Goal: Task Accomplishment & Management: Manage account settings

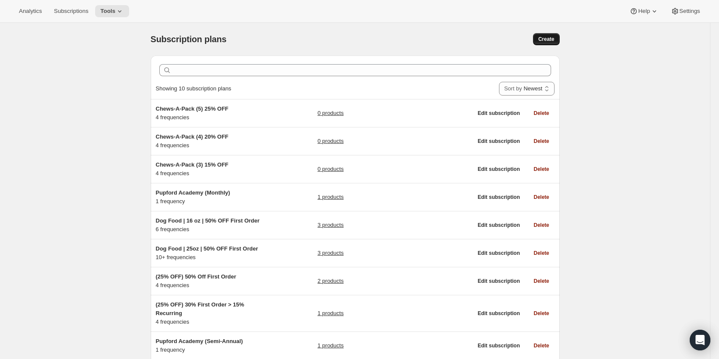
click at [552, 41] on span "Create" at bounding box center [546, 39] width 16 height 7
select select "WEEK"
select select "MONTH"
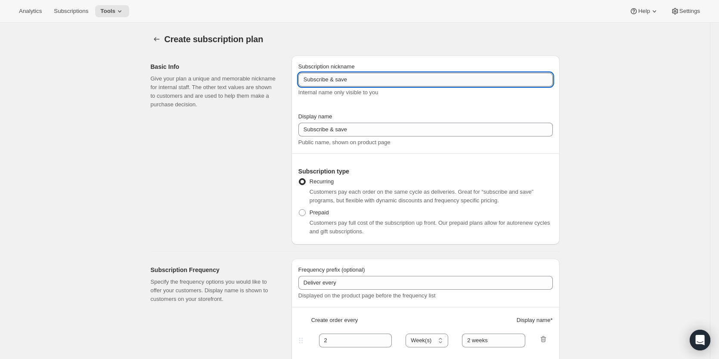
click at [337, 80] on input "Subscribe & save" at bounding box center [425, 80] width 254 height 14
type input "Subscribe & Save"
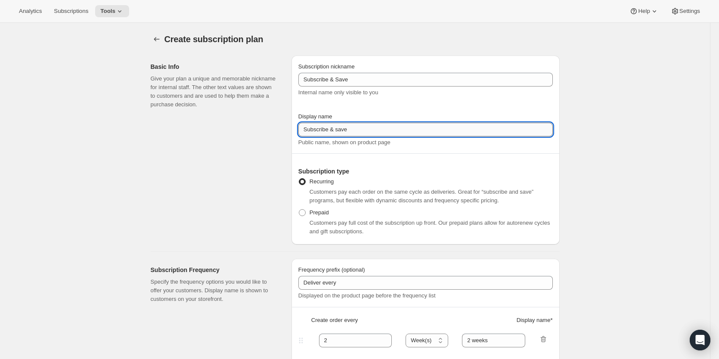
click at [339, 130] on input "Subscribe & save" at bounding box center [425, 130] width 254 height 14
type input "Subscribe & Save"
click at [356, 72] on div "Subscription nickname Subscribe & Save Internal name only visible to you" at bounding box center [425, 79] width 254 height 34
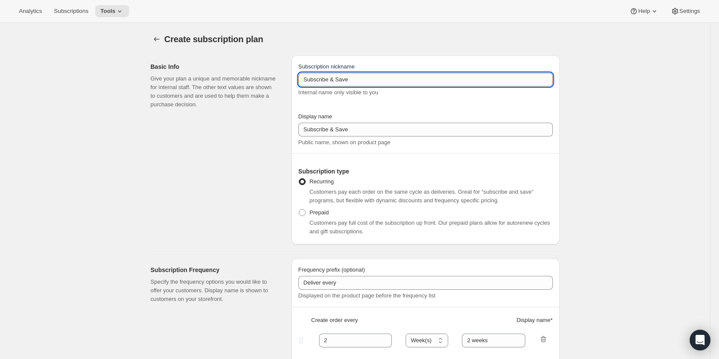
click at [357, 80] on input "Subscribe & Save" at bounding box center [425, 80] width 254 height 14
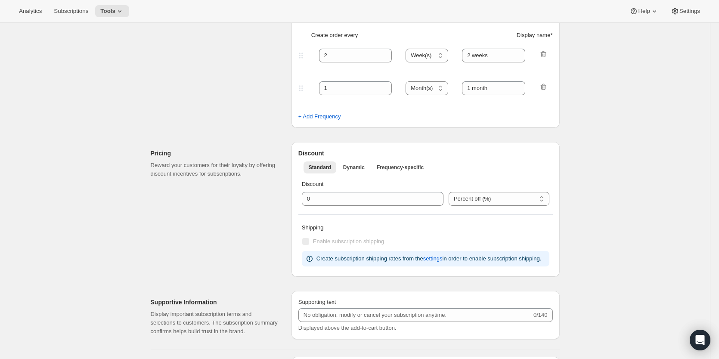
scroll to position [301, 0]
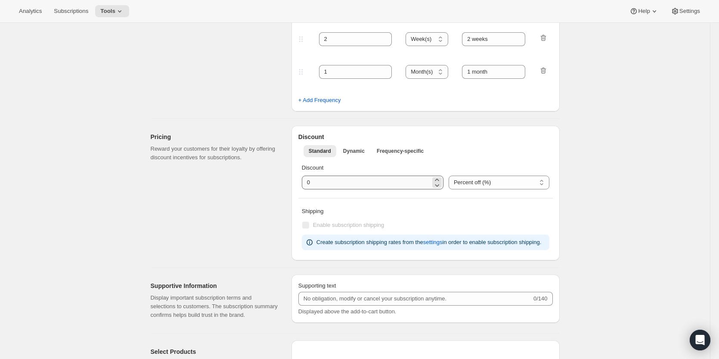
type input "Subscribe & Save 10%"
drag, startPoint x: 368, startPoint y: 180, endPoint x: 274, endPoint y: 180, distance: 93.4
click at [274, 180] on div "Pricing Reward your customers for their loyalty by offering discount incentives…" at bounding box center [352, 190] width 416 height 142
type input "10"
click at [274, 199] on div "Pricing Reward your customers for their loyalty by offering discount incentives…" at bounding box center [218, 193] width 134 height 135
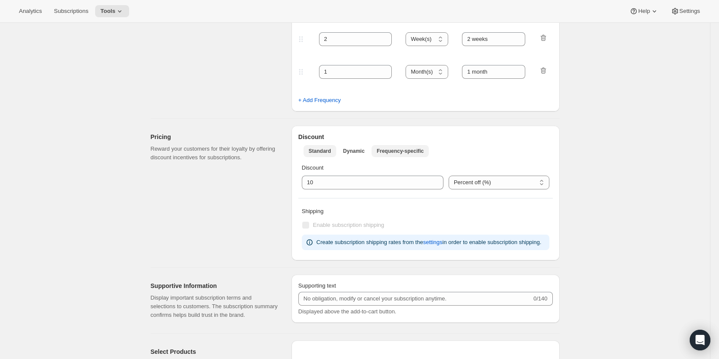
click at [402, 151] on span "Frequency-specific" at bounding box center [400, 151] width 47 height 7
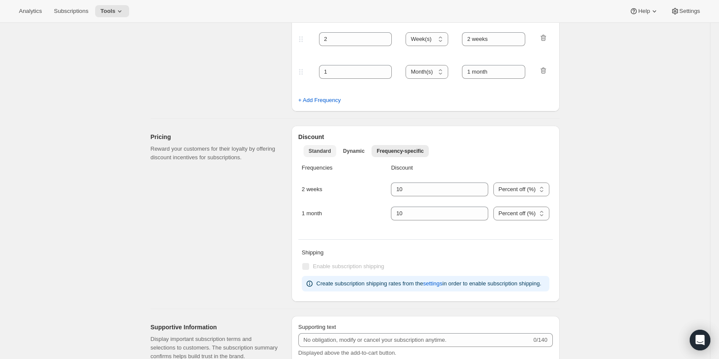
click at [321, 150] on span "Standard" at bounding box center [320, 151] width 22 height 7
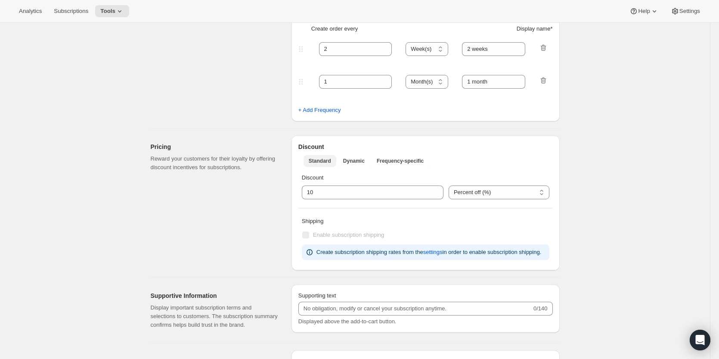
scroll to position [284, 0]
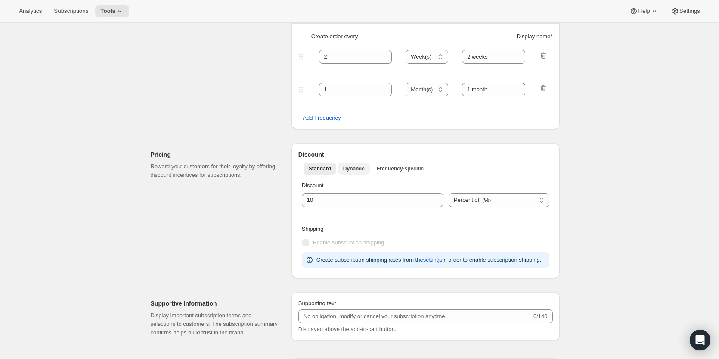
click at [348, 167] on span "Dynamic" at bounding box center [354, 168] width 22 height 7
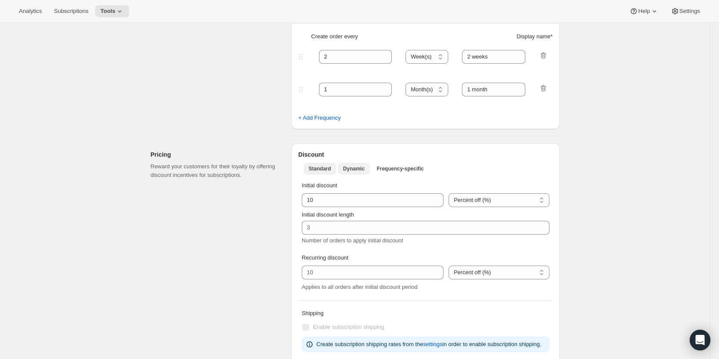
click at [318, 170] on span "Standard" at bounding box center [320, 168] width 22 height 7
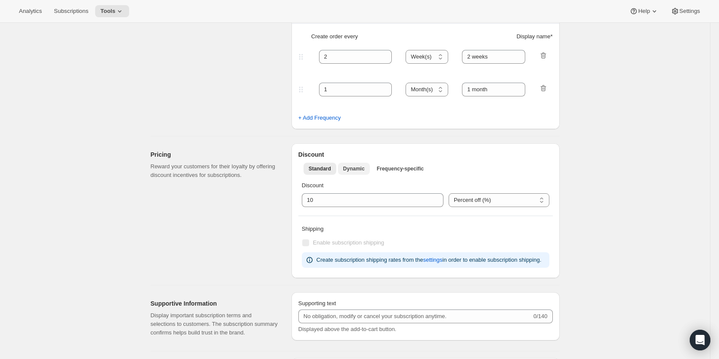
click at [355, 172] on span "Dynamic" at bounding box center [354, 168] width 22 height 7
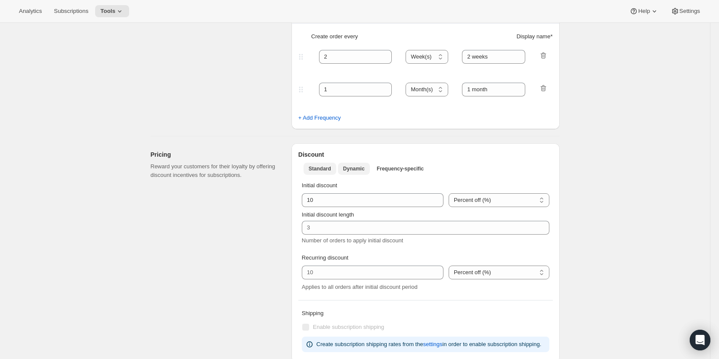
click at [316, 169] on span "Standard" at bounding box center [320, 168] width 22 height 7
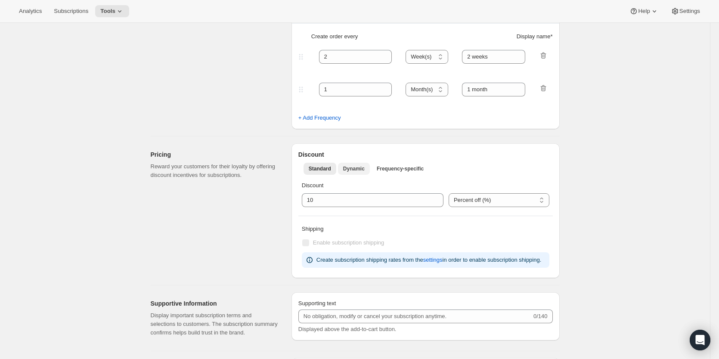
click at [350, 167] on span "Dynamic" at bounding box center [354, 168] width 22 height 7
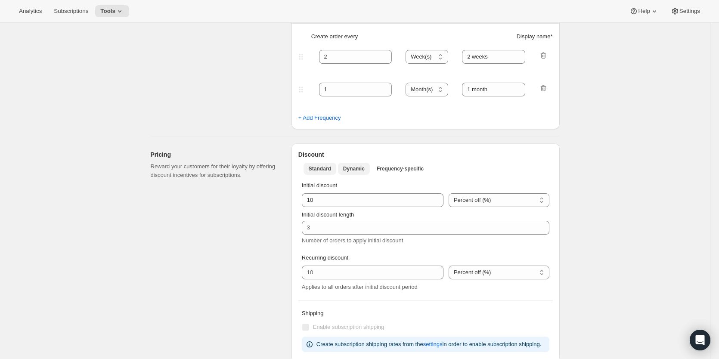
click at [328, 170] on span "Standard" at bounding box center [320, 168] width 22 height 7
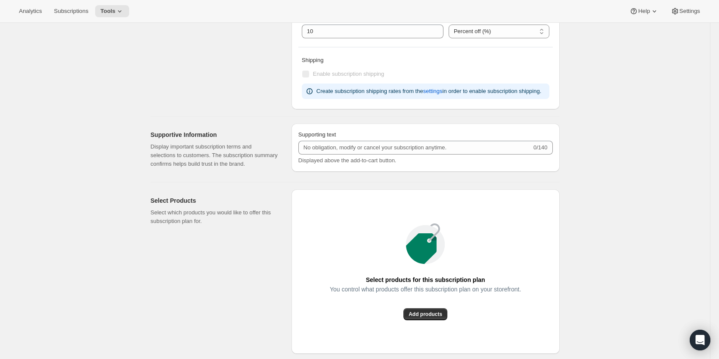
scroll to position [585, 0]
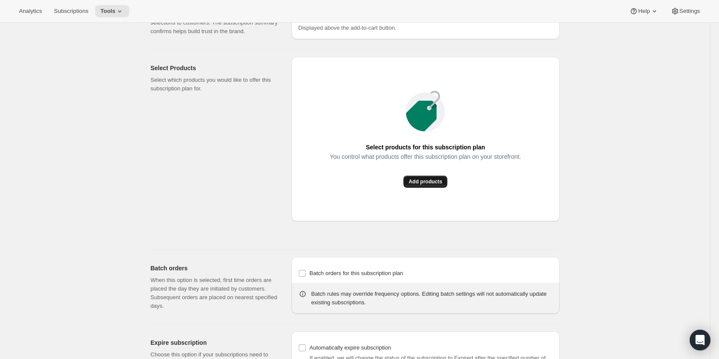
click at [430, 183] on span "Add products" at bounding box center [425, 181] width 34 height 7
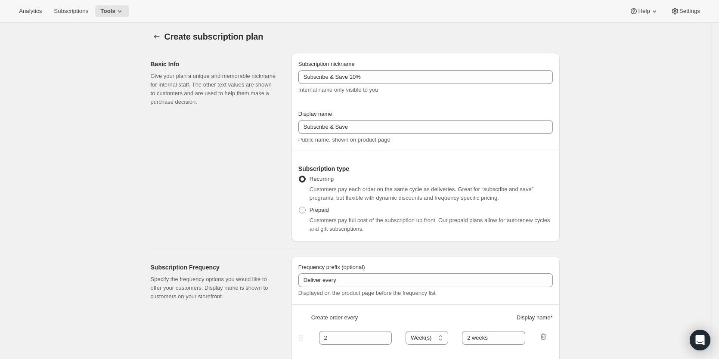
scroll to position [0, 0]
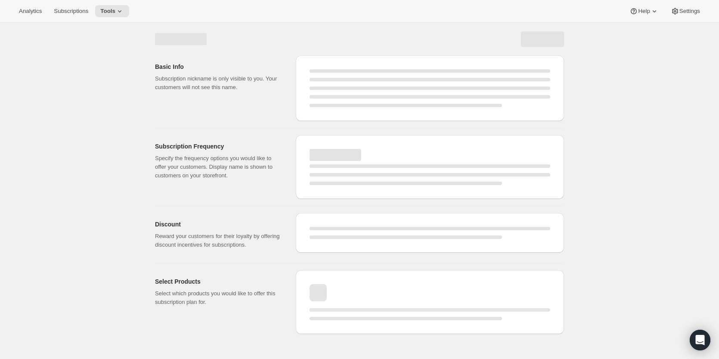
select select "WEEK"
select select "MONTH"
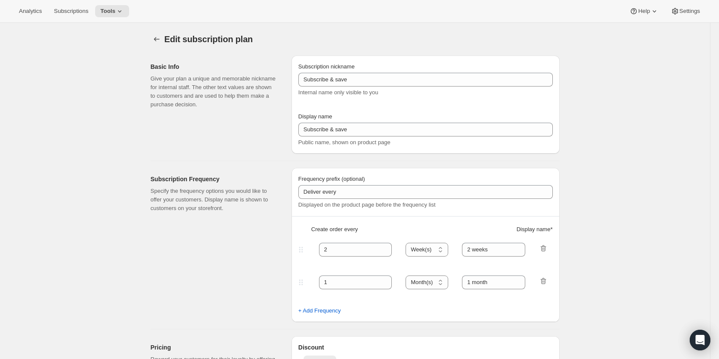
type input "Subscribe & Save 10%"
type input "Subscribe & Save"
type input "10"
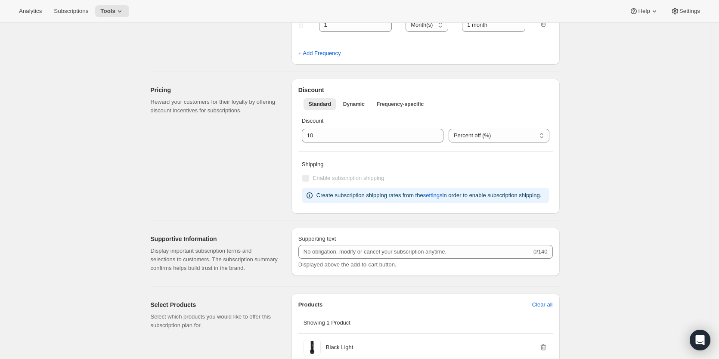
scroll to position [301, 0]
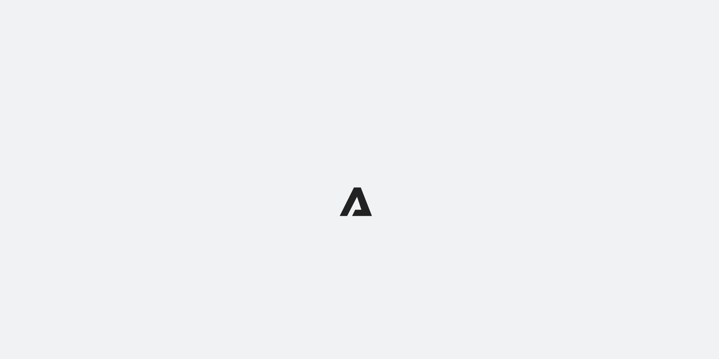
select select "WEEK"
select select "MONTH"
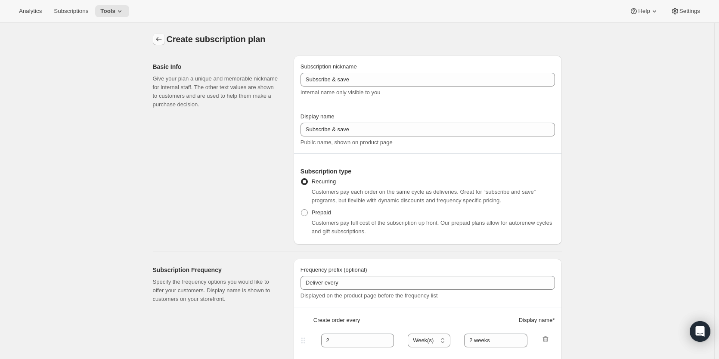
click at [165, 42] on button "Subscription plans" at bounding box center [159, 39] width 12 height 12
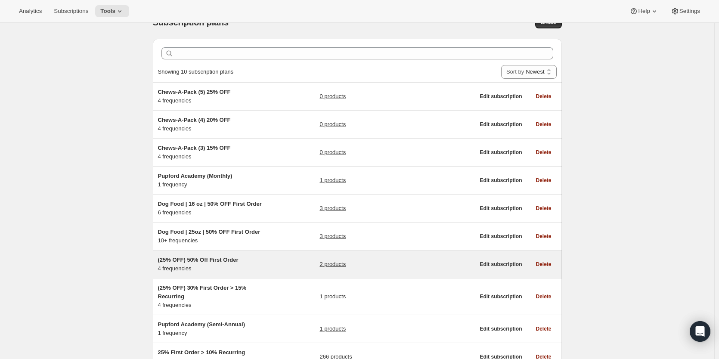
scroll to position [87, 0]
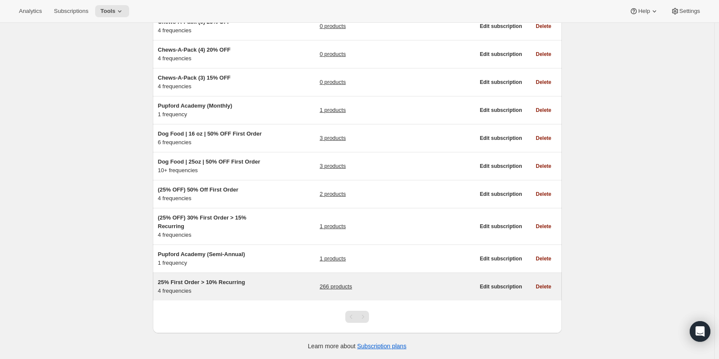
click at [236, 279] on span "25% First Order > 10% Recurring" at bounding box center [201, 282] width 87 height 6
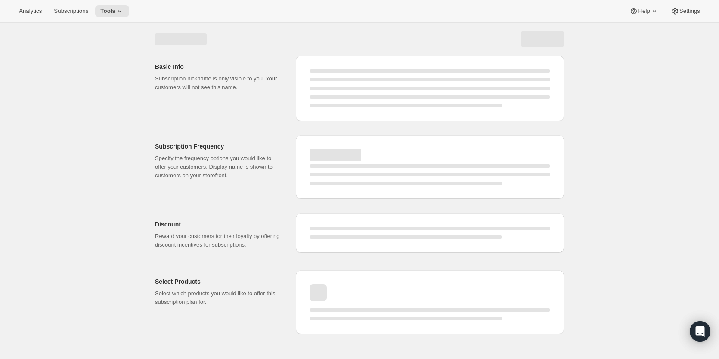
select select "WEEK"
select select "MONTH"
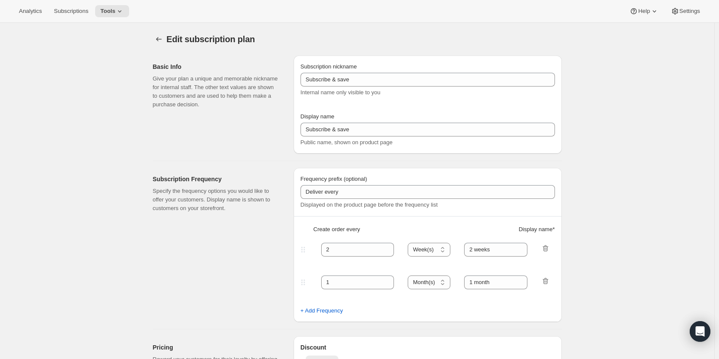
type input "25% First Order > 10% Recurring"
type input "Subscribe & Save"
select select "WEEK"
select select "MONTH"
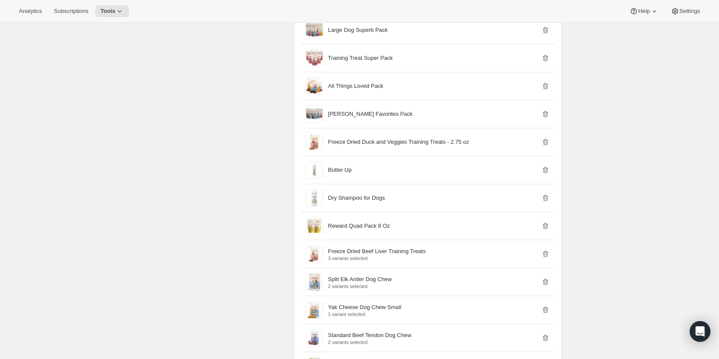
scroll to position [1836, 0]
